Goal: Transaction & Acquisition: Download file/media

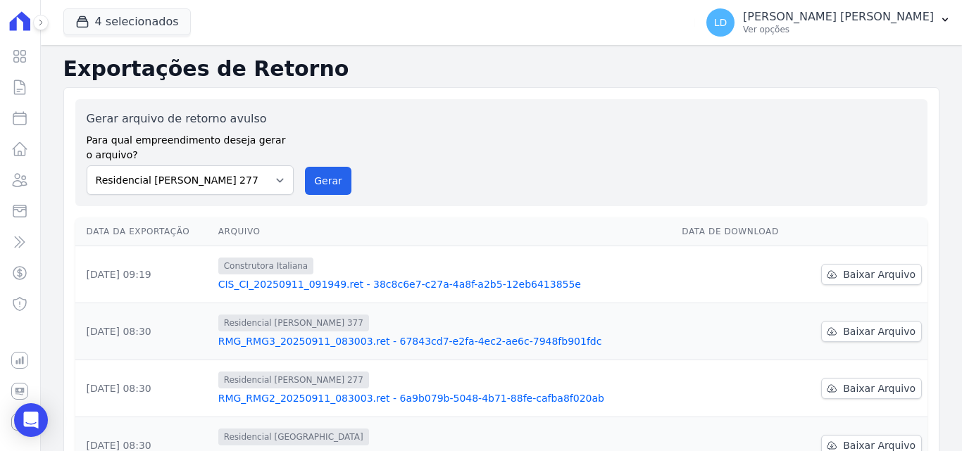
scroll to position [141, 0]
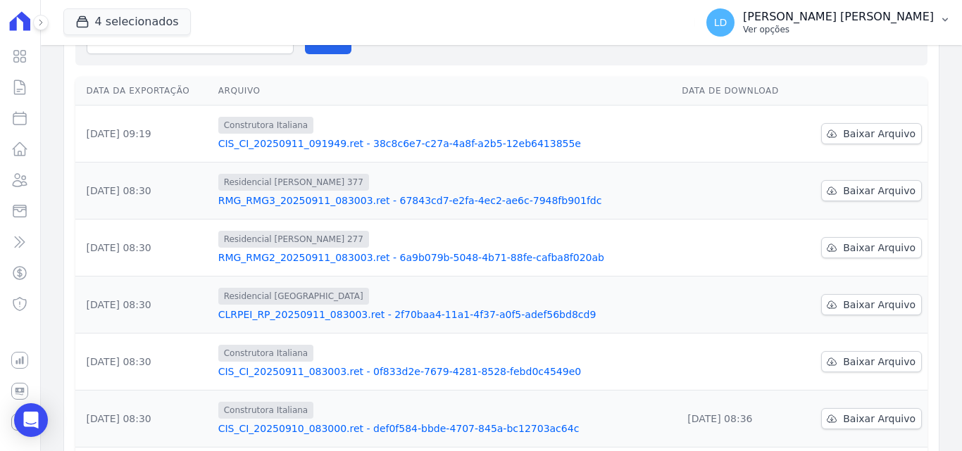
click at [874, 34] on p "Ver opções" at bounding box center [838, 29] width 191 height 11
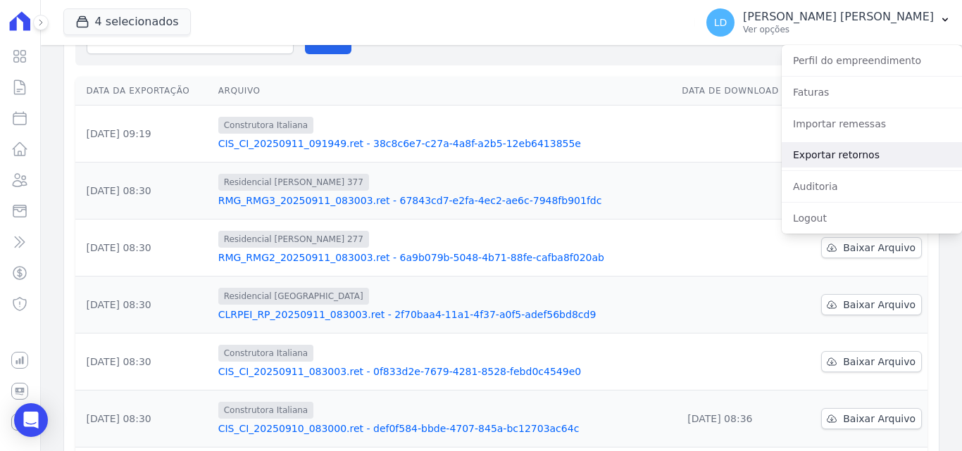
click at [829, 153] on link "Exportar retornos" at bounding box center [871, 154] width 180 height 25
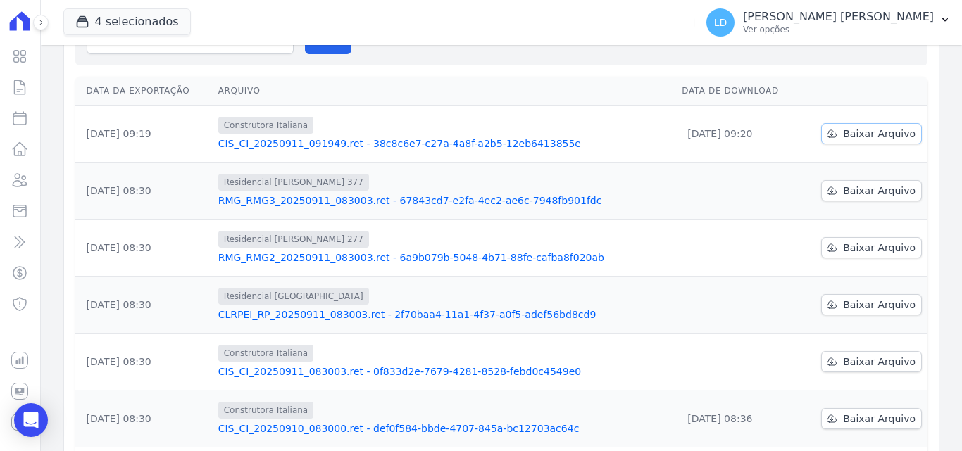
click at [850, 132] on span "Baixar Arquivo" at bounding box center [879, 134] width 73 height 14
click at [877, 356] on span "Baixar Arquivo" at bounding box center [879, 362] width 73 height 14
click at [849, 133] on span "Baixar Arquivo" at bounding box center [879, 134] width 73 height 14
click at [850, 182] on link "Baixar Arquivo" at bounding box center [871, 190] width 101 height 21
click at [879, 251] on span "Baixar Arquivo" at bounding box center [879, 248] width 73 height 14
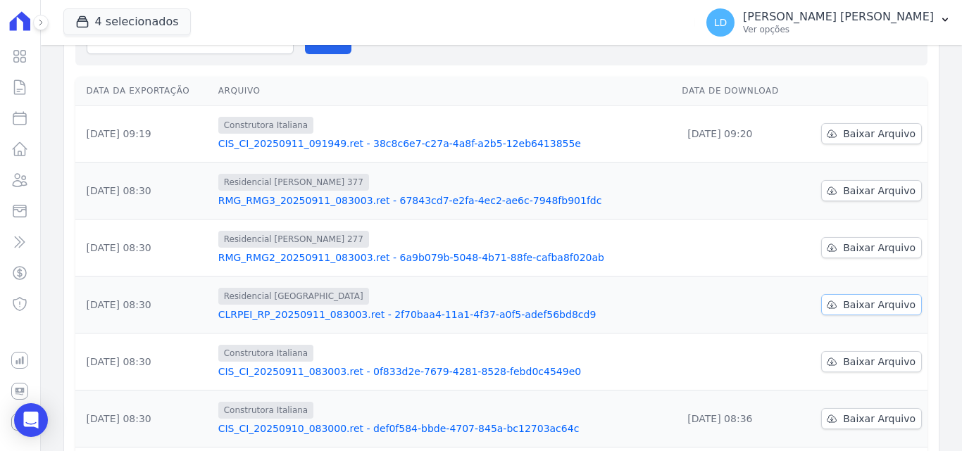
click at [894, 299] on span "Baixar Arquivo" at bounding box center [879, 305] width 73 height 14
click at [865, 360] on span "Baixar Arquivo" at bounding box center [879, 362] width 73 height 14
drag, startPoint x: 892, startPoint y: 25, endPoint x: 881, endPoint y: 75, distance: 51.1
click at [892, 25] on p "Ver opções" at bounding box center [838, 29] width 191 height 11
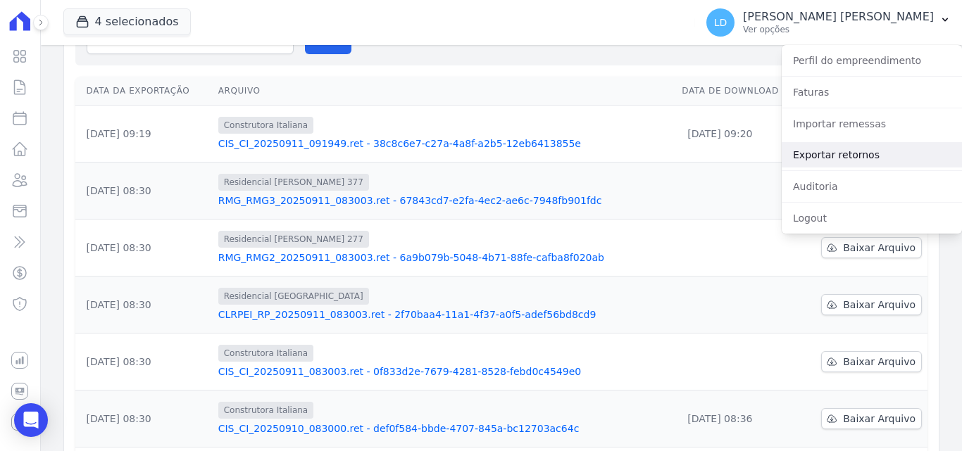
click at [850, 156] on link "Exportar retornos" at bounding box center [871, 154] width 180 height 25
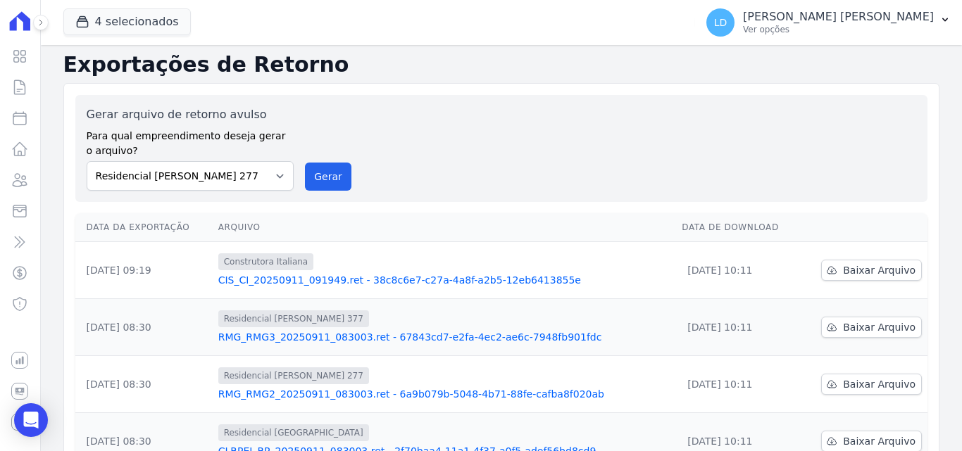
scroll to position [0, 0]
